Goal: Information Seeking & Learning: Learn about a topic

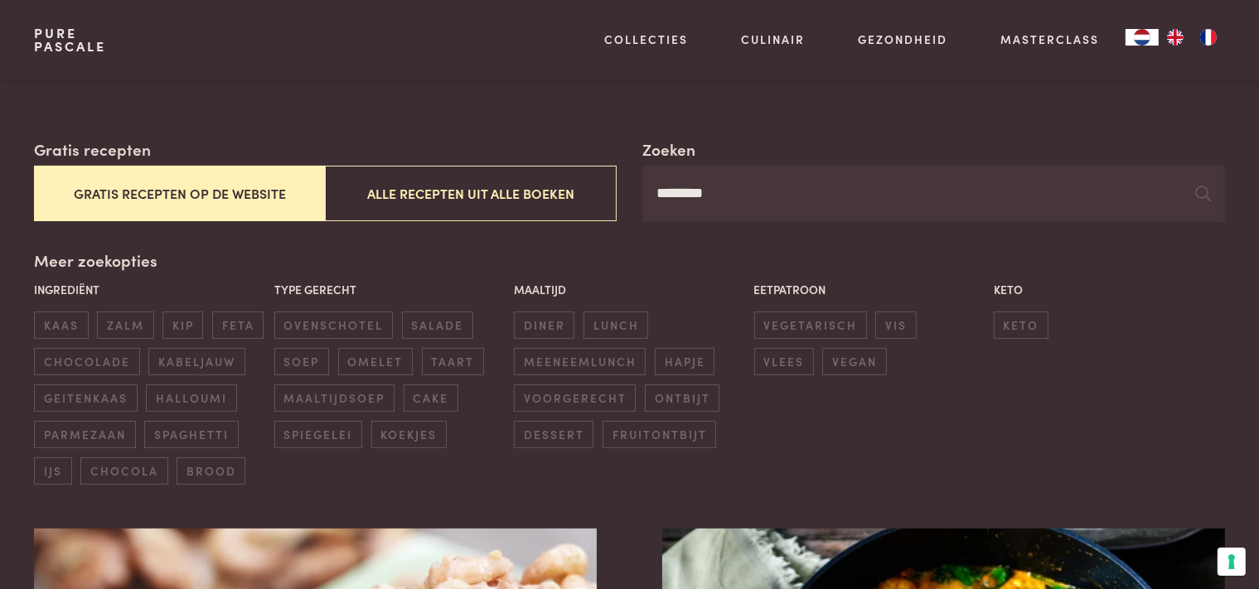
scroll to position [262, 0]
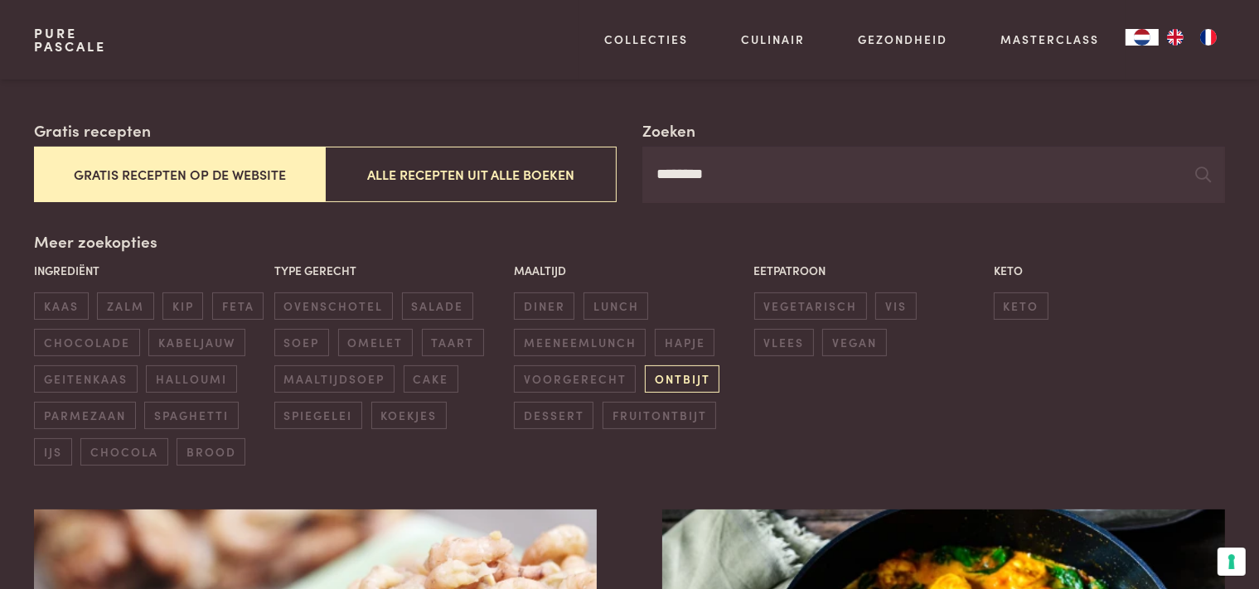
click at [669, 384] on span "ontbijt" at bounding box center [682, 378] width 75 height 27
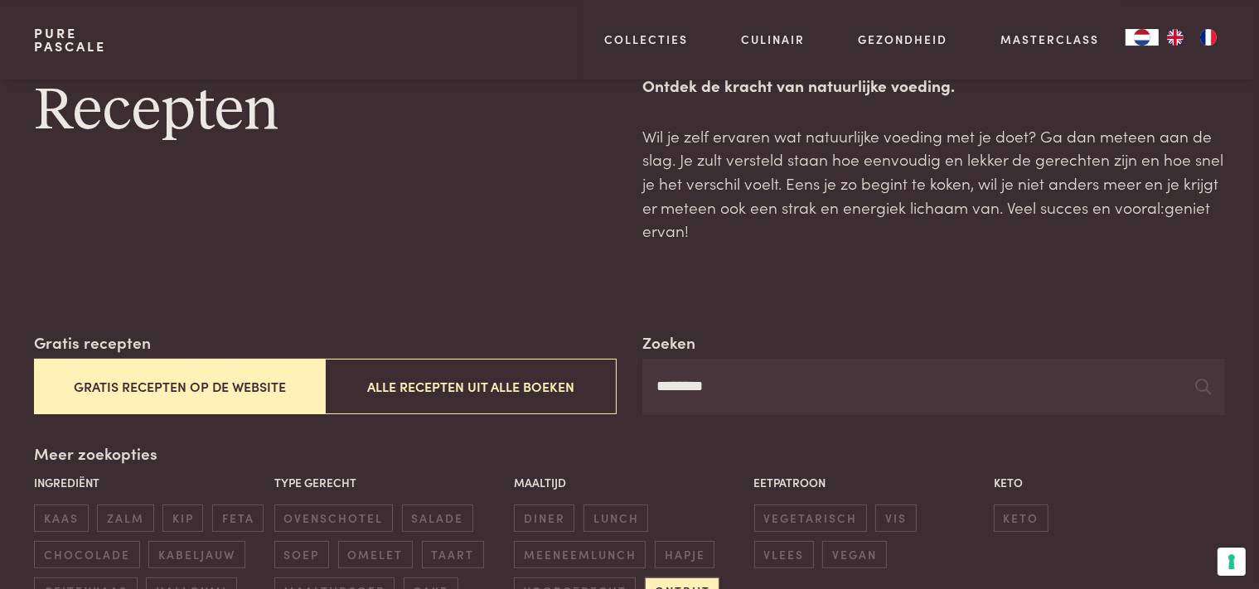
scroll to position [28, 0]
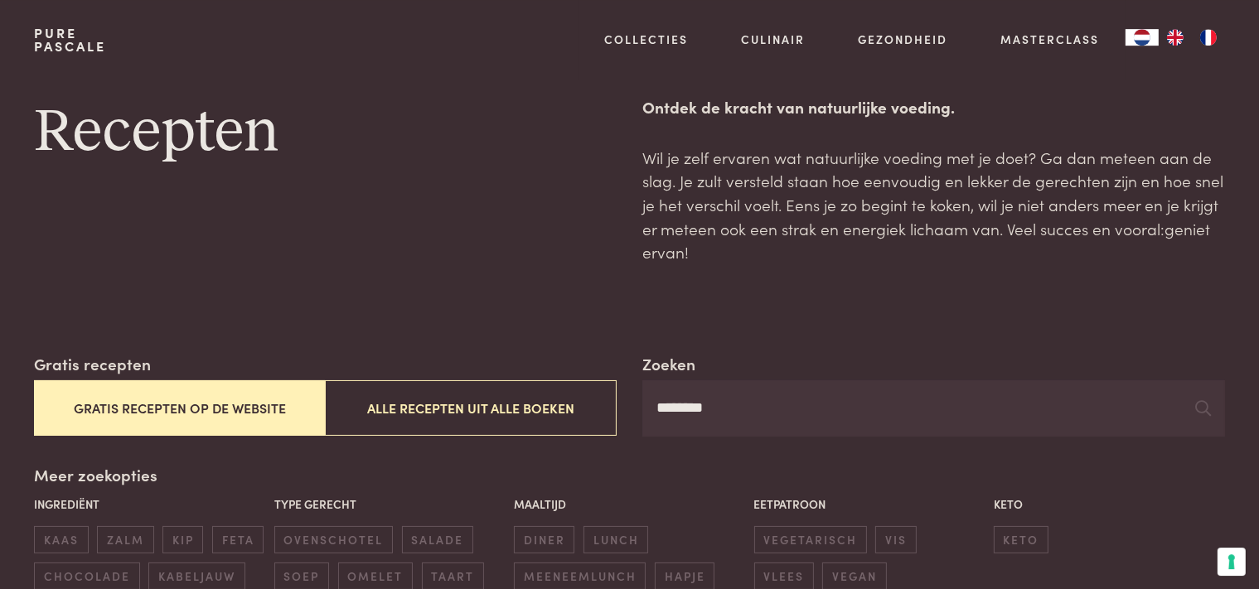
drag, startPoint x: 762, startPoint y: 415, endPoint x: 570, endPoint y: 395, distance: 192.4
click at [642, 395] on input "********" at bounding box center [933, 408] width 582 height 56
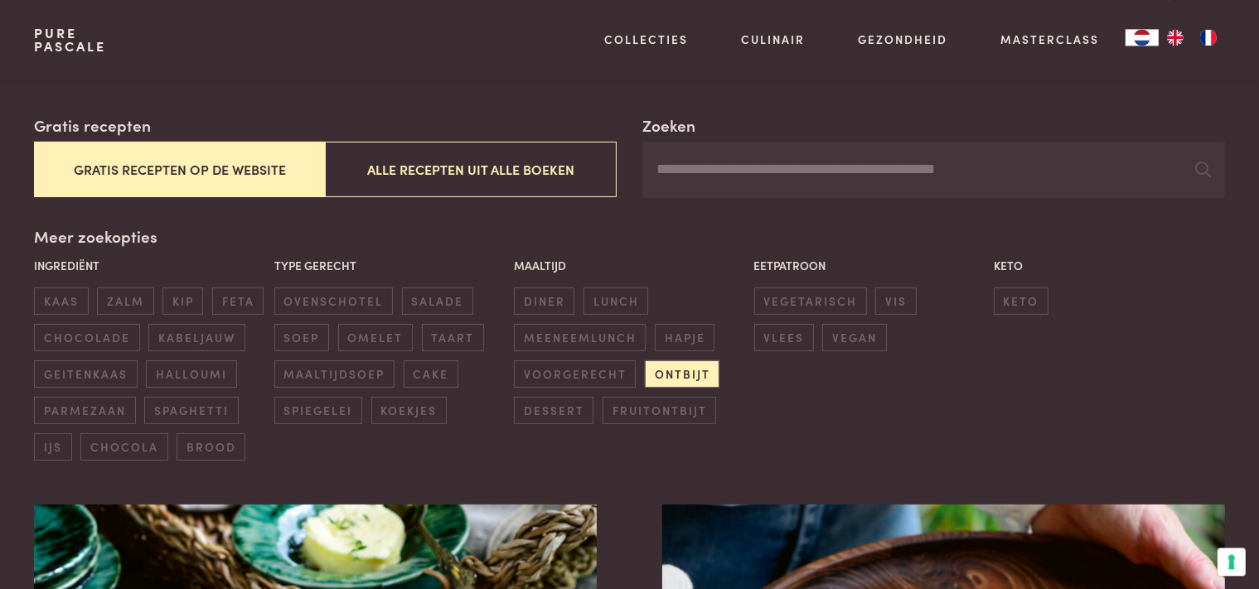
scroll to position [291, 0]
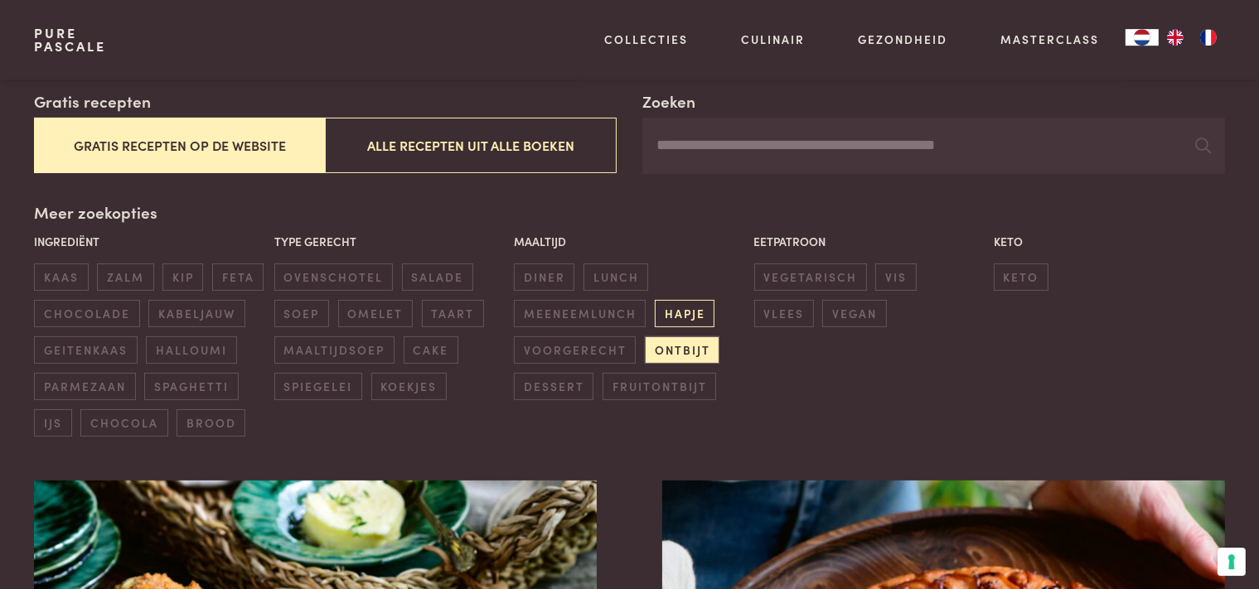
click at [677, 317] on span "hapje" at bounding box center [685, 313] width 60 height 27
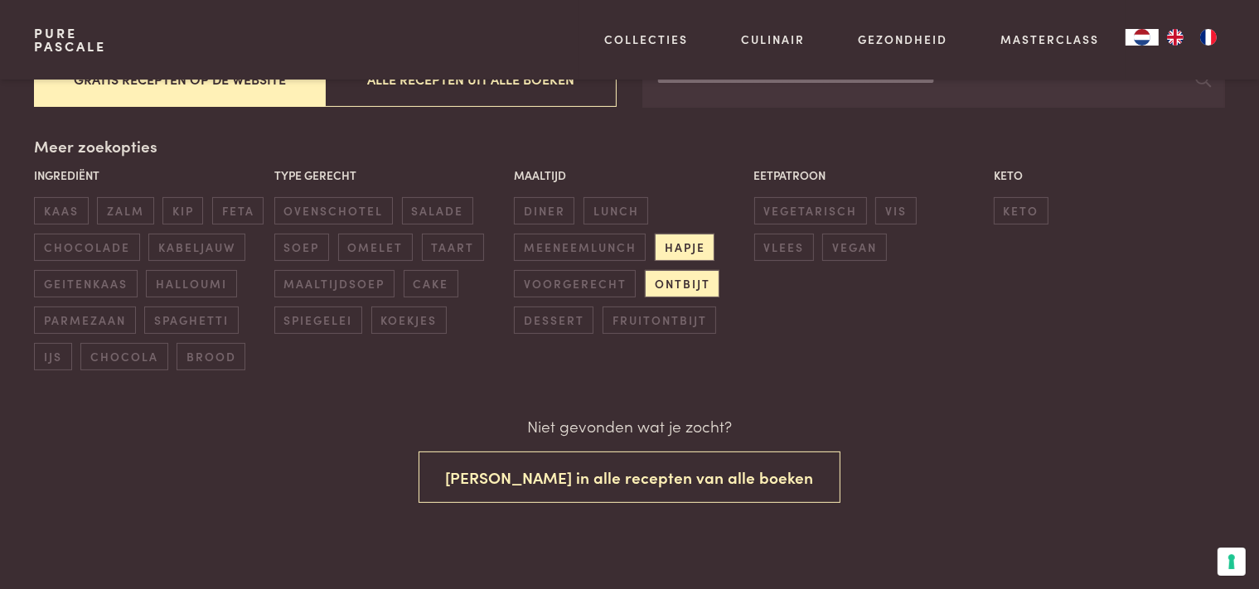
scroll to position [358, 0]
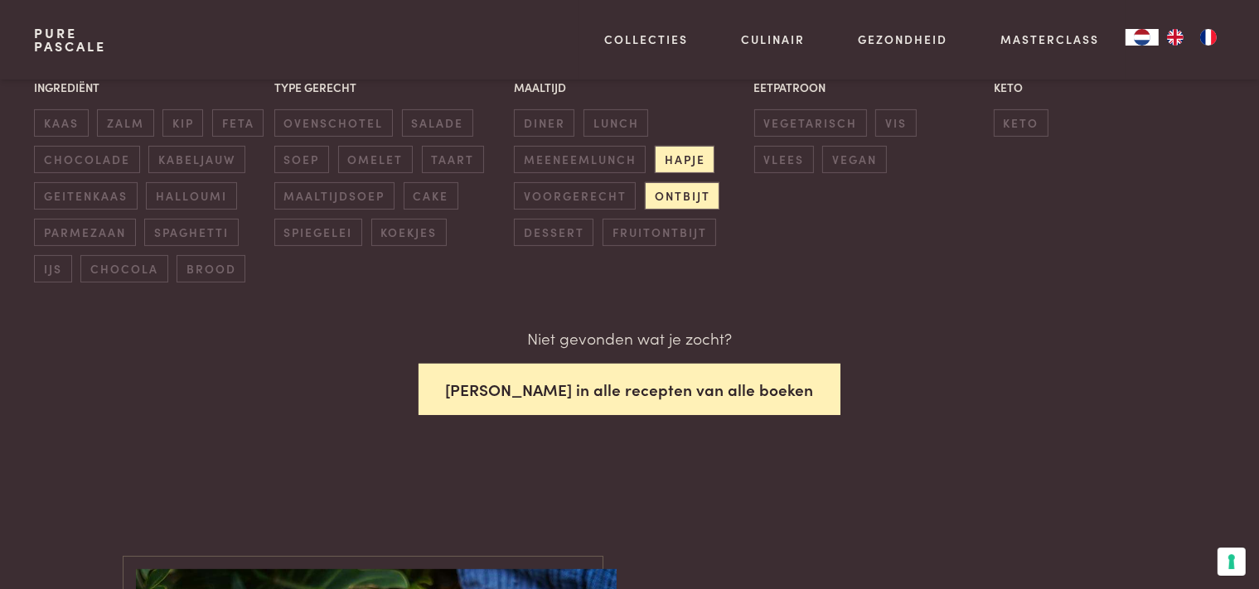
click at [709, 380] on button "[PERSON_NAME] in alle recepten van alle boeken" at bounding box center [629, 390] width 423 height 52
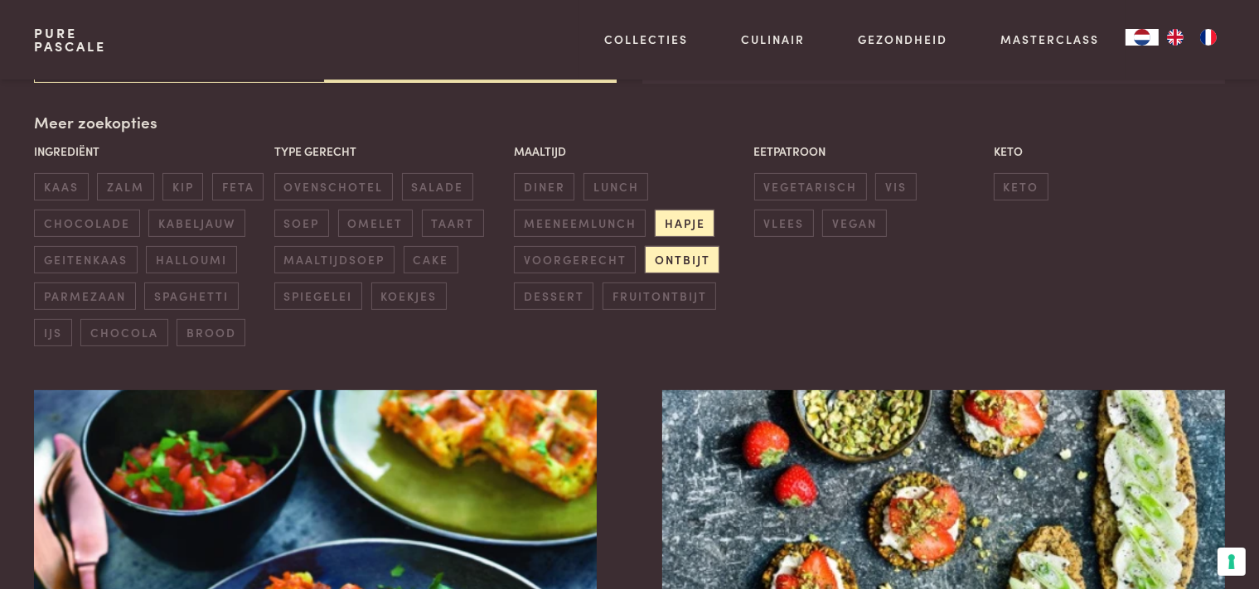
scroll to position [380, 0]
click at [696, 262] on span "ontbijt" at bounding box center [682, 260] width 75 height 27
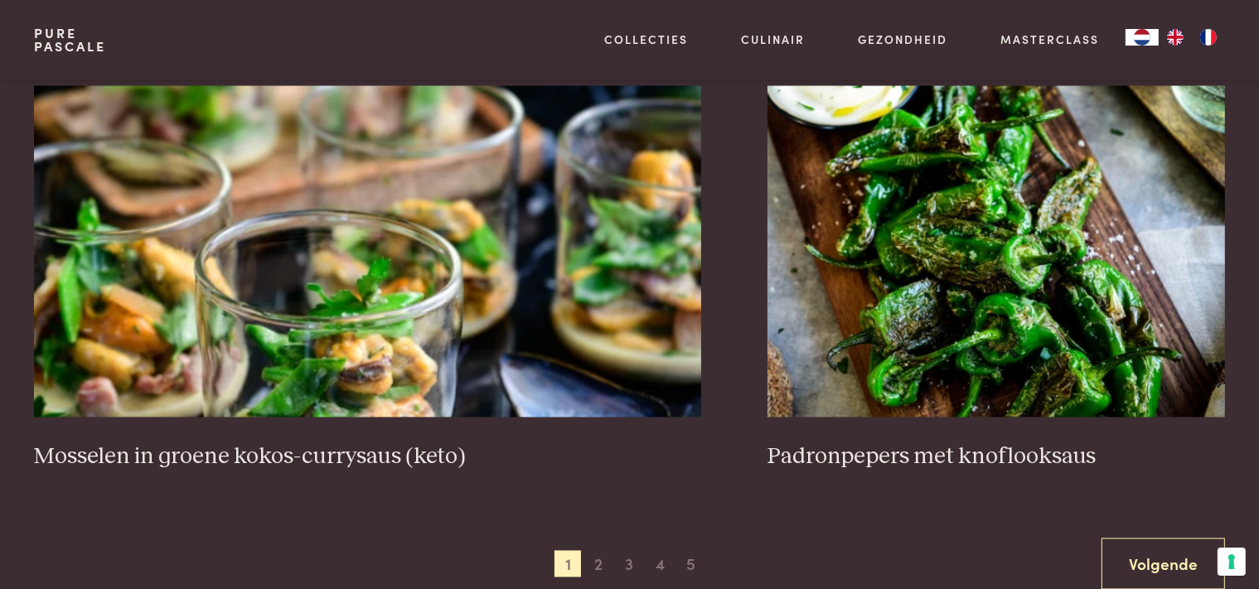
scroll to position [3180, 0]
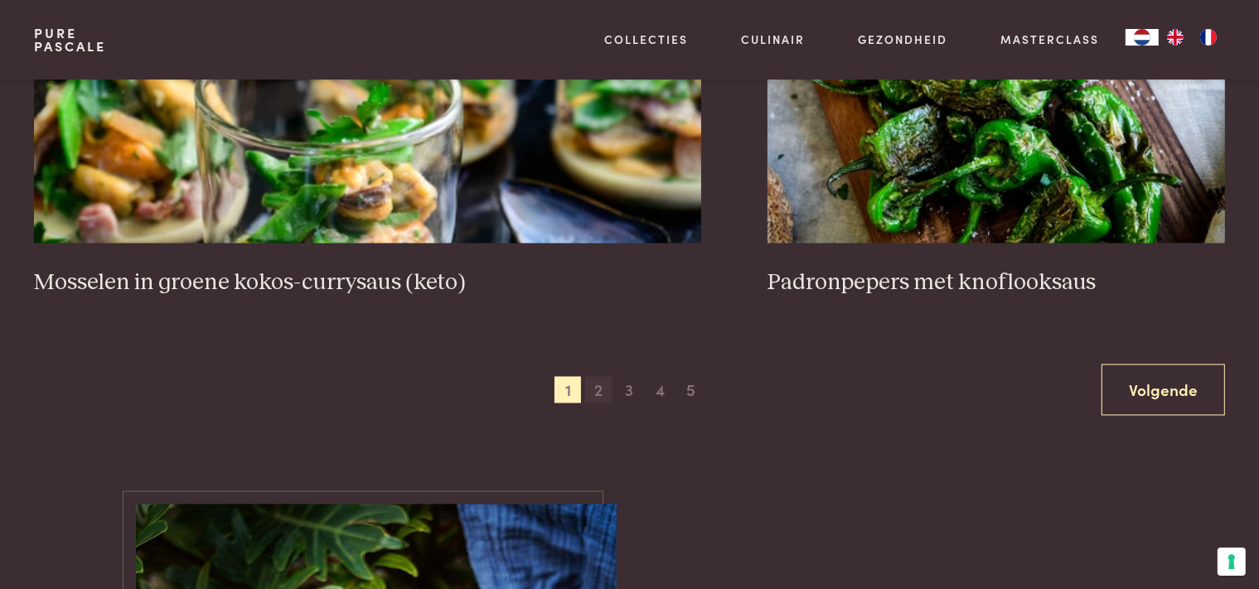
click at [597, 389] on span "2" at bounding box center [598, 389] width 27 height 27
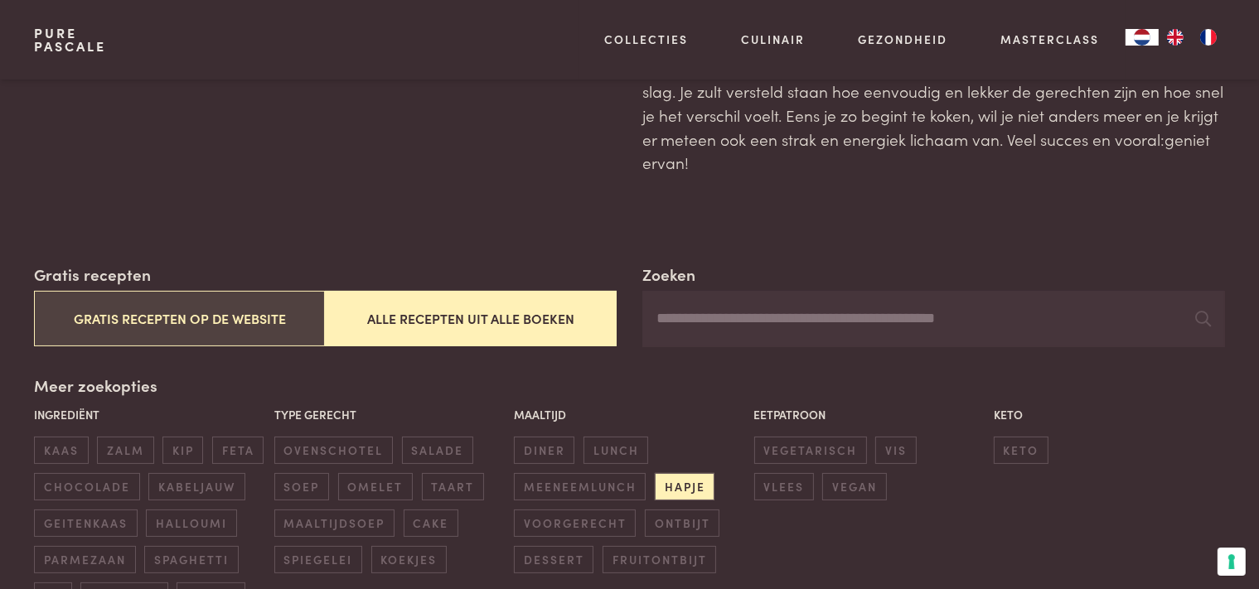
click at [242, 330] on button "Gratis recepten op de website" at bounding box center [179, 319] width 291 height 56
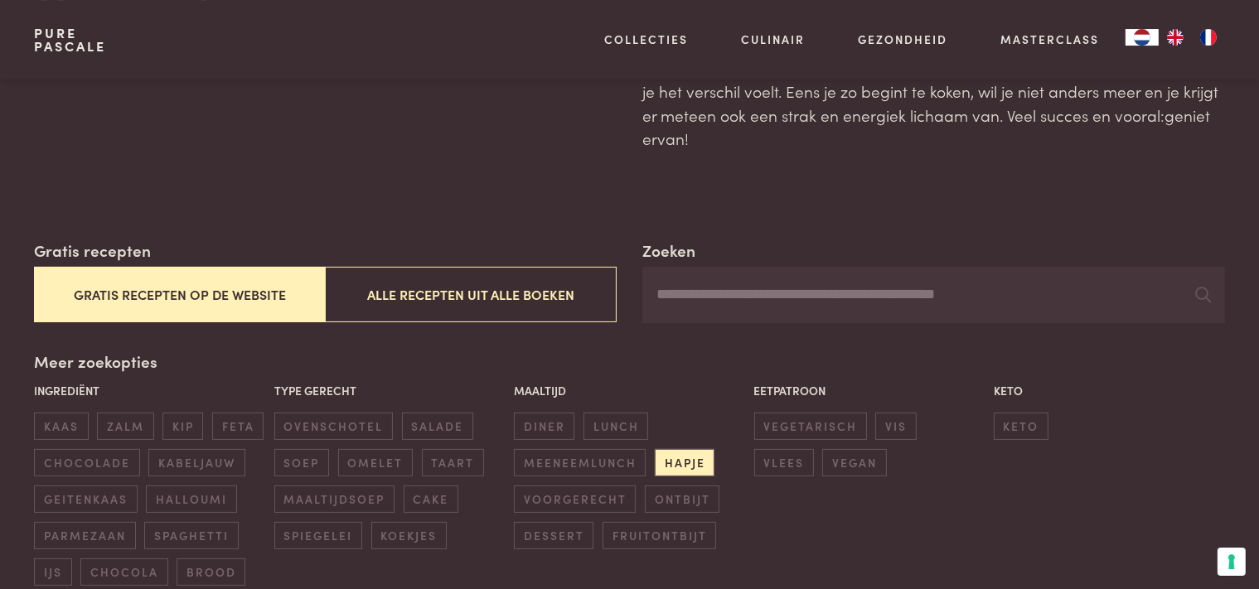
scroll to position [262, 0]
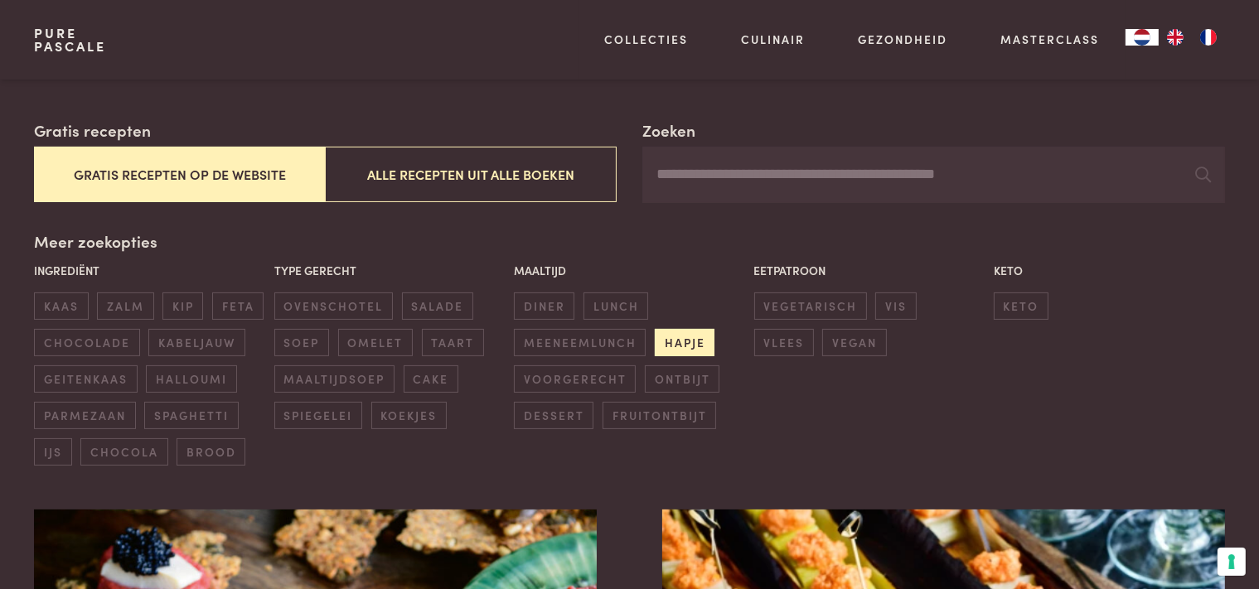
click at [688, 340] on span "hapje" at bounding box center [685, 342] width 60 height 27
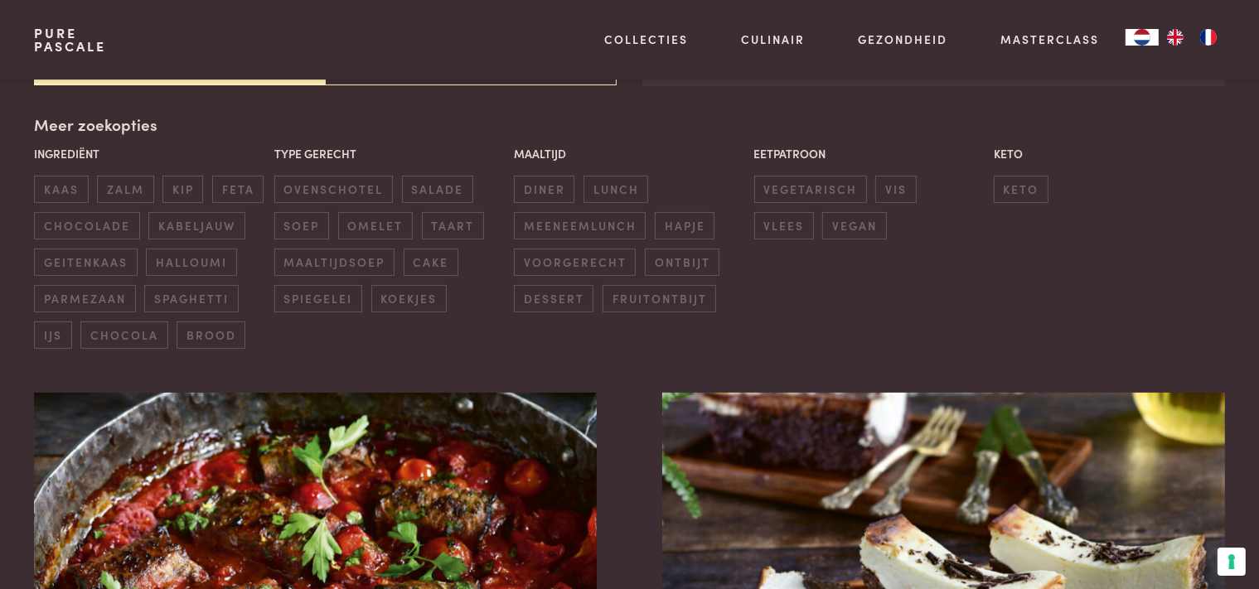
scroll to position [380, 0]
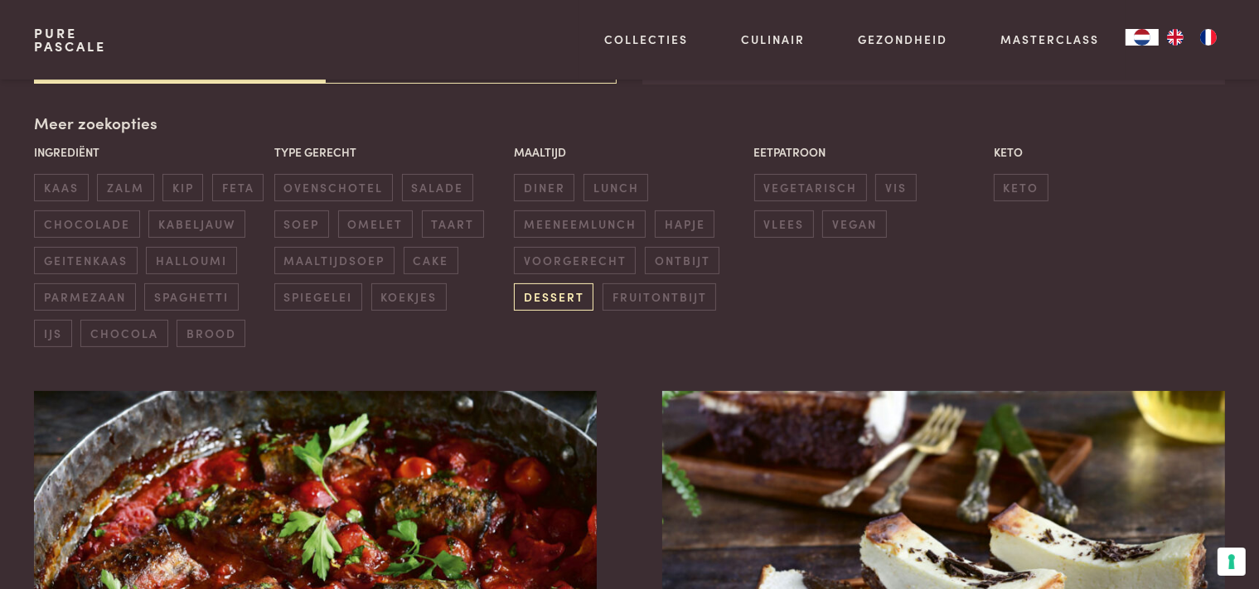
click at [557, 302] on span "dessert" at bounding box center [554, 296] width 80 height 27
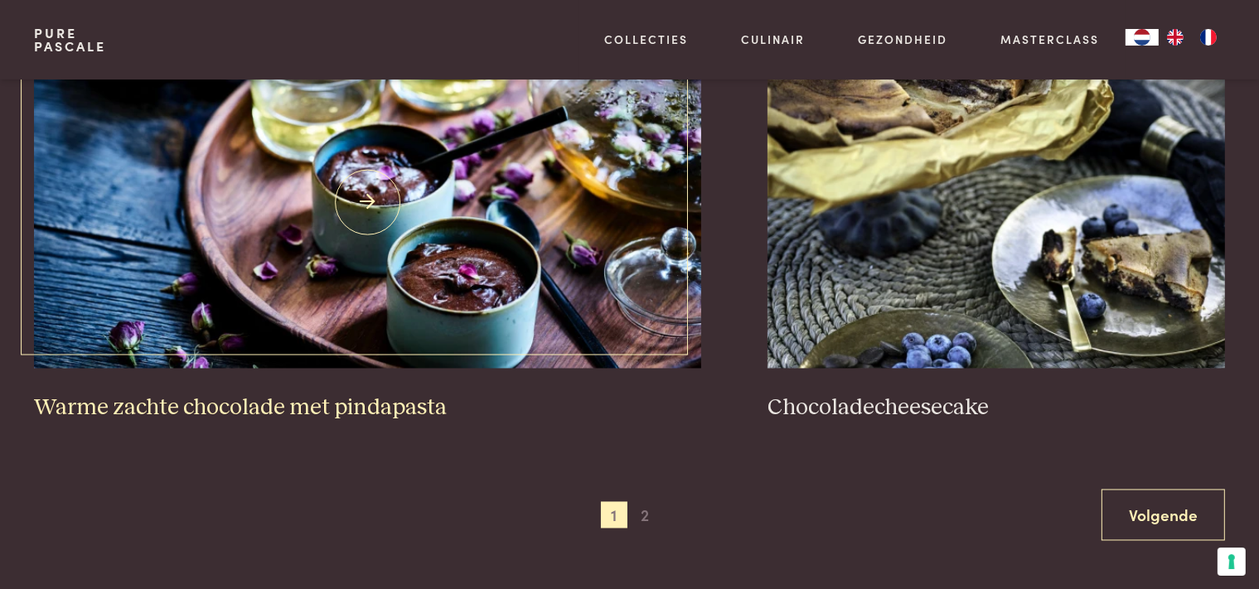
scroll to position [3006, 0]
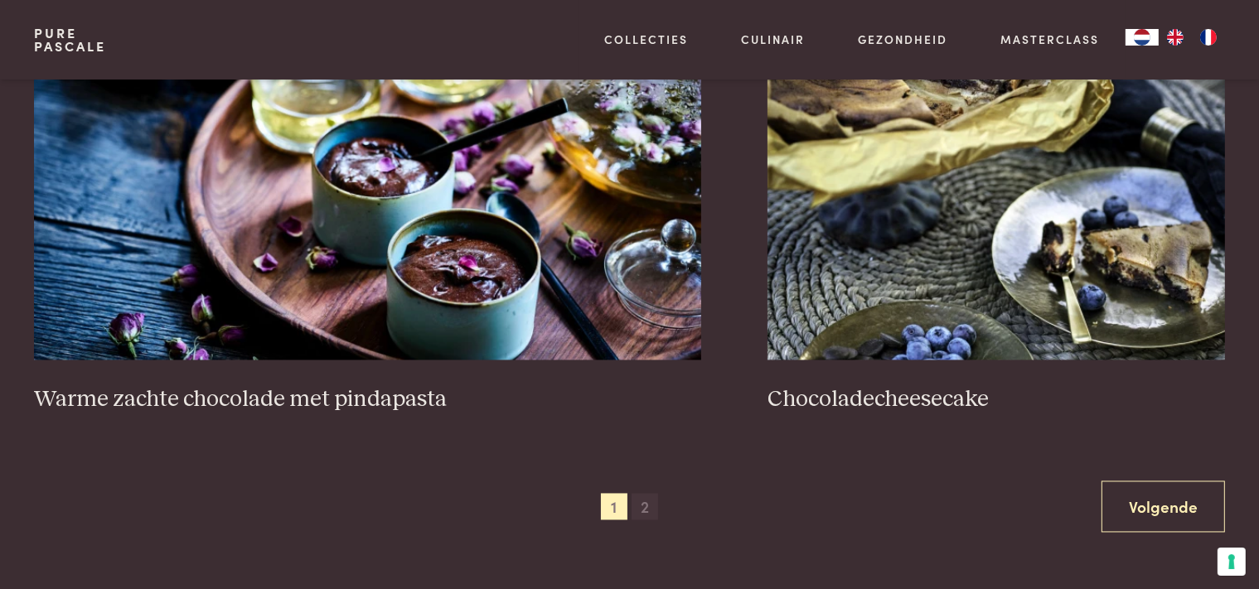
click at [642, 504] on span "2" at bounding box center [644, 507] width 27 height 27
